Goal: Check status: Check status

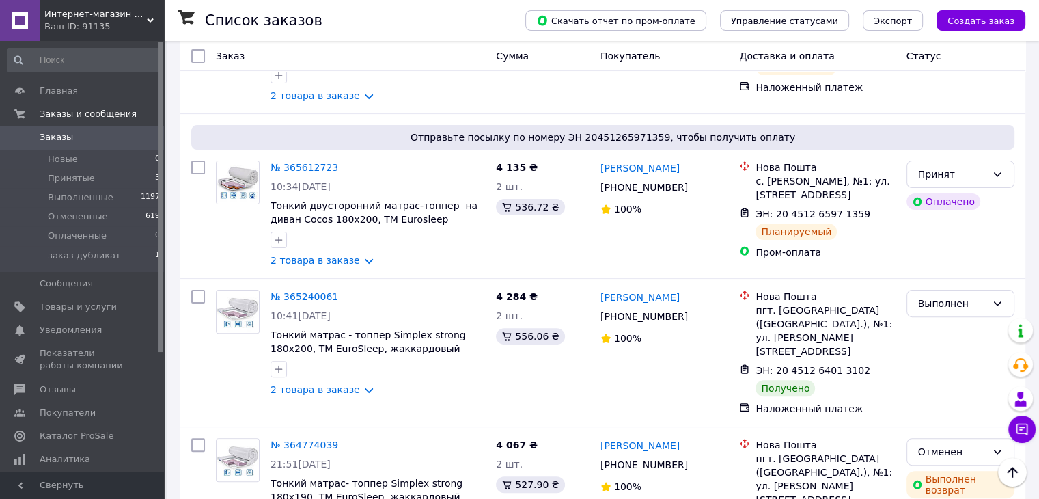
scroll to position [273, 0]
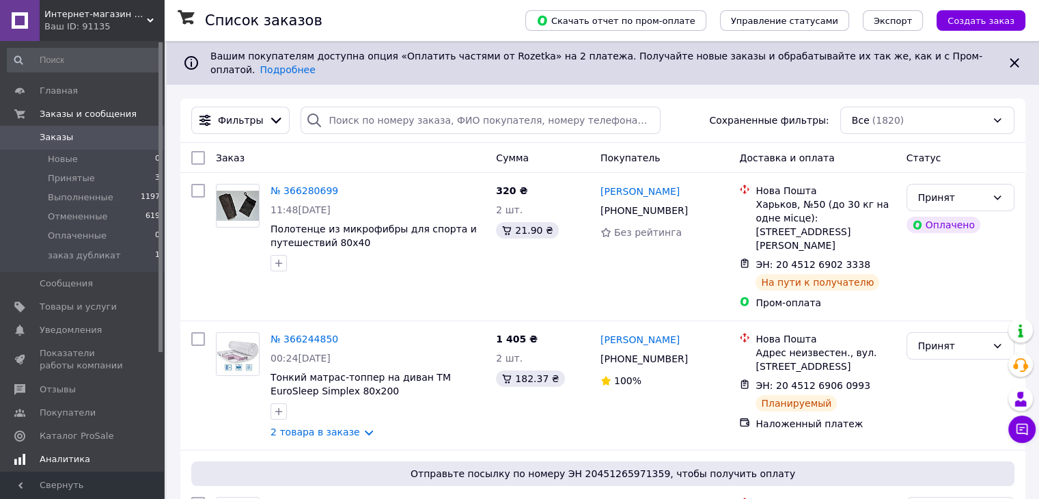
click at [65, 460] on span "Аналитика" at bounding box center [65, 459] width 51 height 12
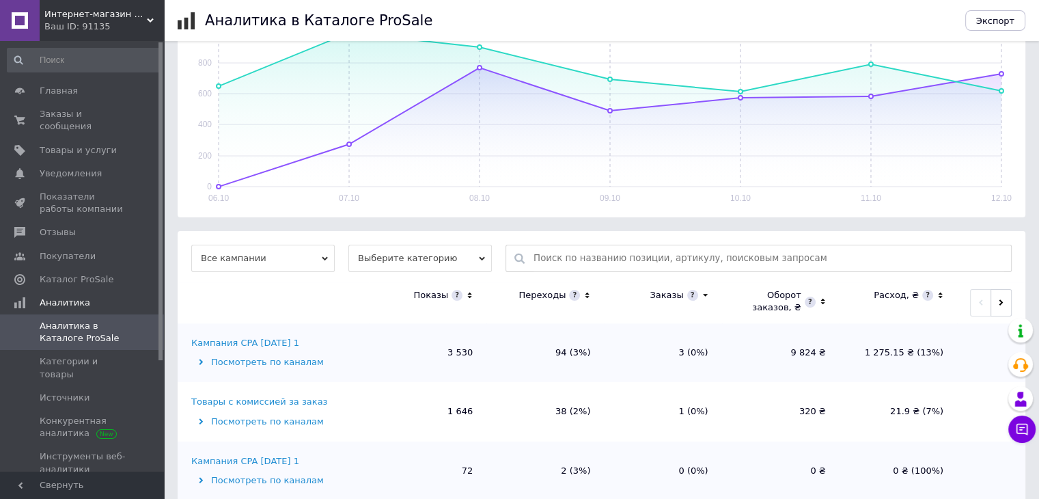
scroll to position [260, 0]
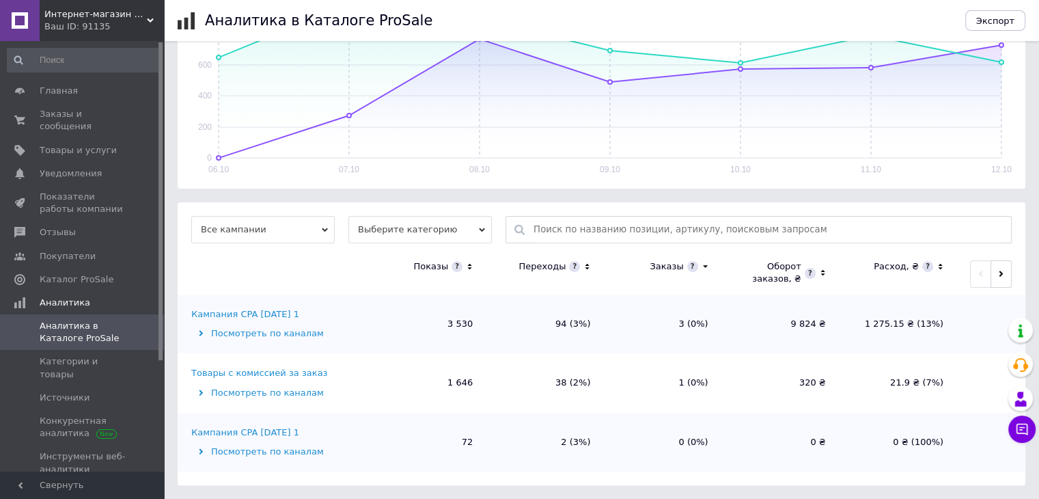
click at [261, 331] on div "Посмотреть по каналам" at bounding box center [278, 333] width 174 height 12
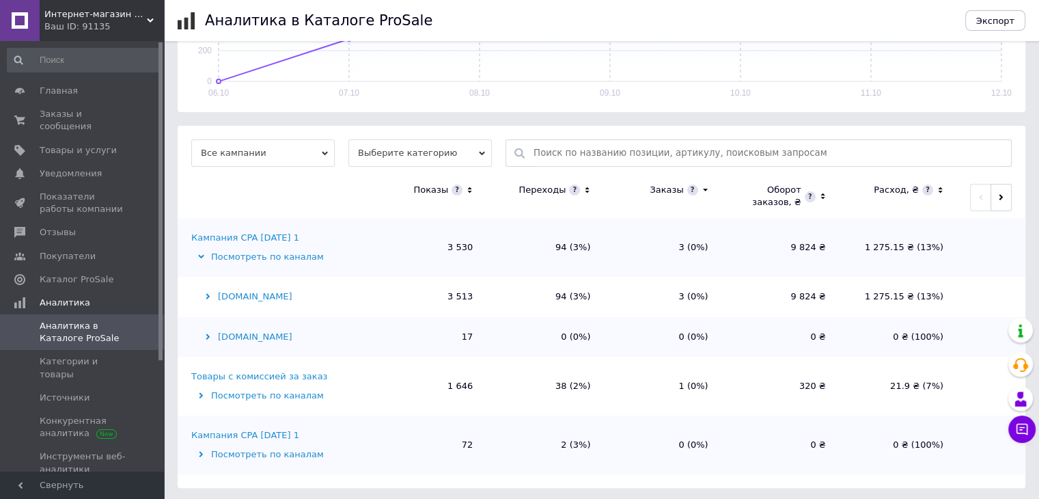
scroll to position [339, 0]
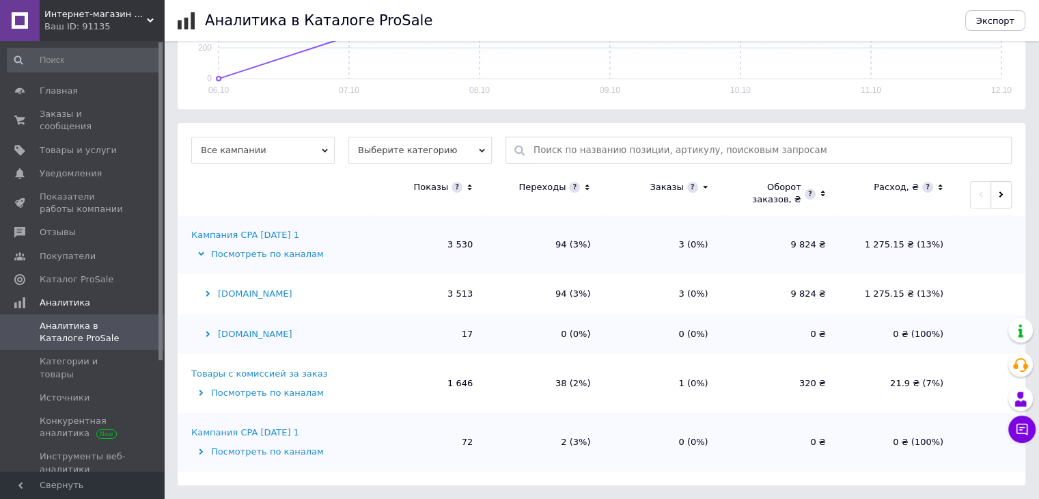
click at [275, 388] on div "Посмотреть по каналам" at bounding box center [278, 393] width 174 height 12
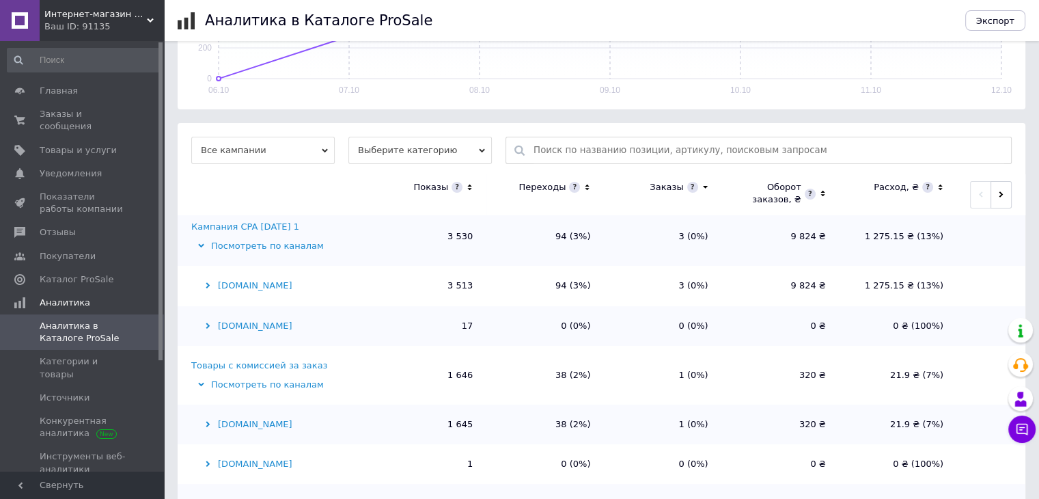
scroll to position [410, 0]
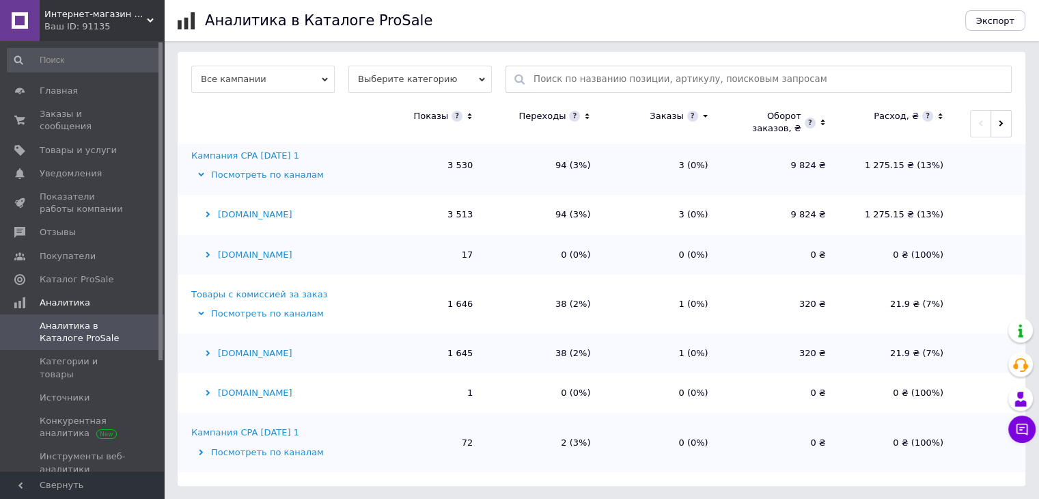
click at [256, 449] on div "Посмотреть по каналам" at bounding box center [278, 452] width 174 height 12
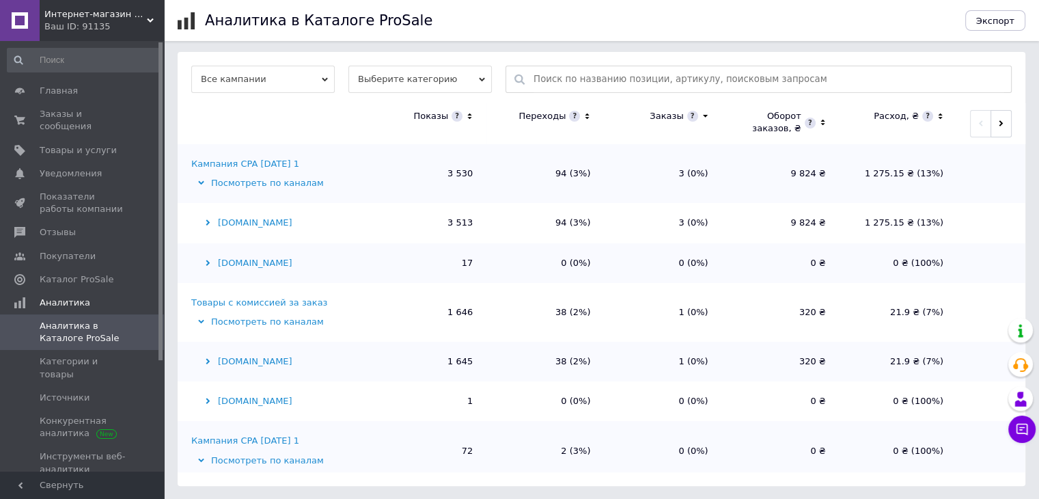
scroll to position [0, 0]
